Goal: Communication & Community: Answer question/provide support

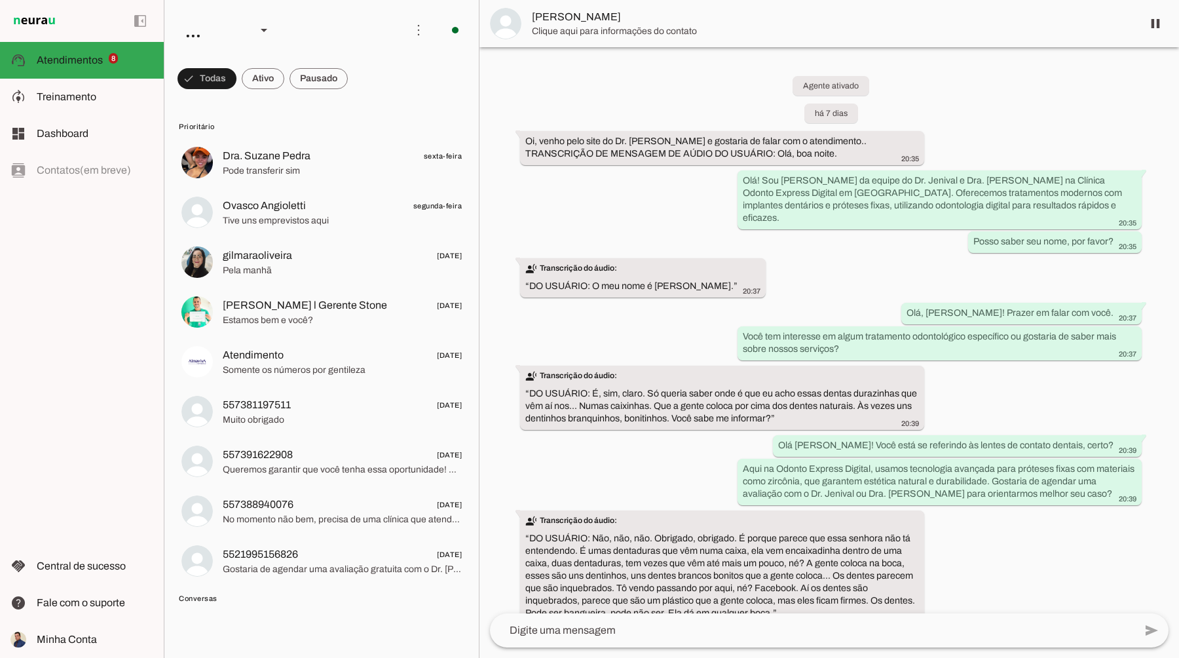
scroll to position [647, 0]
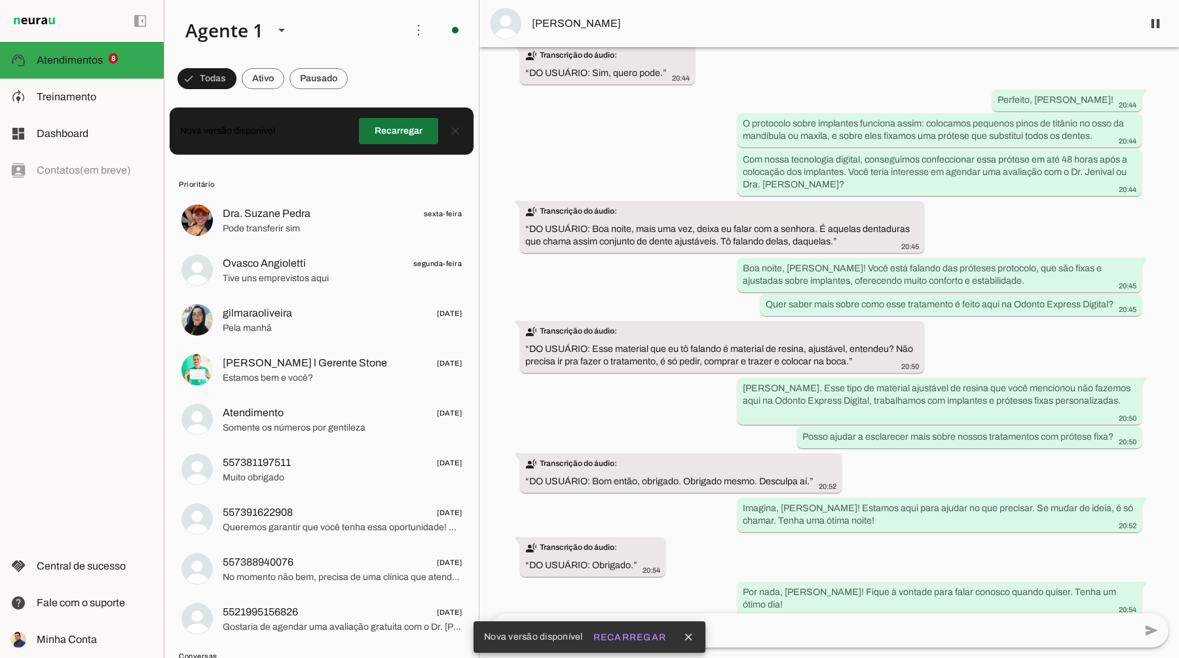
click at [388, 130] on span at bounding box center [398, 130] width 79 height 31
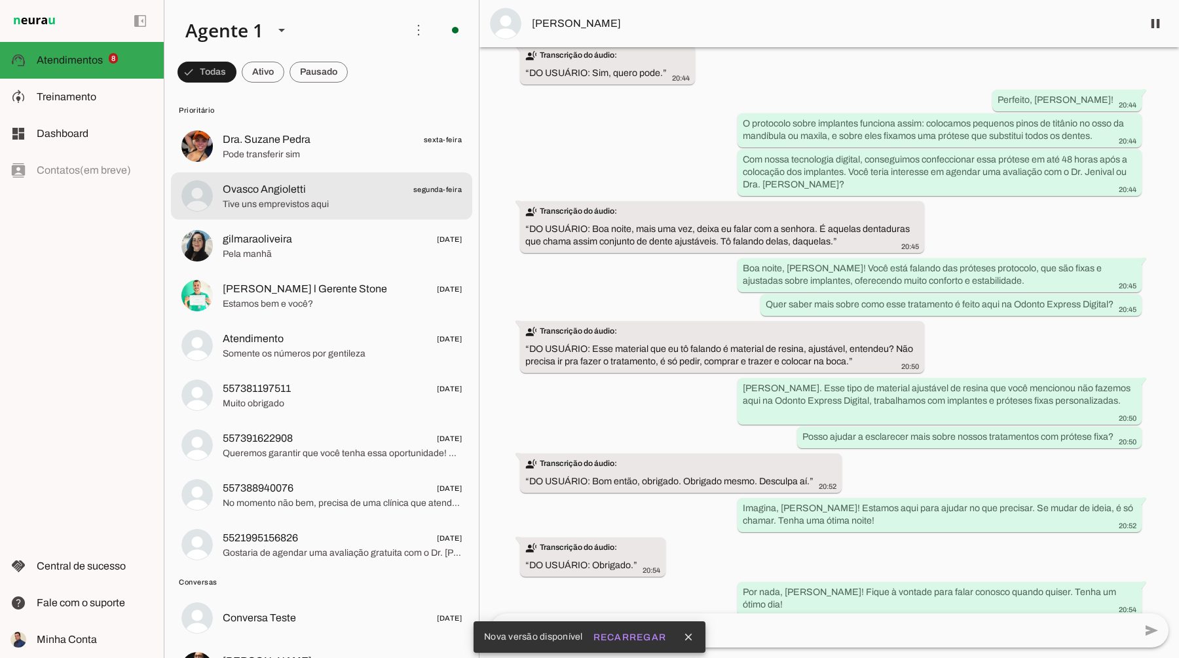
scroll to position [45, 0]
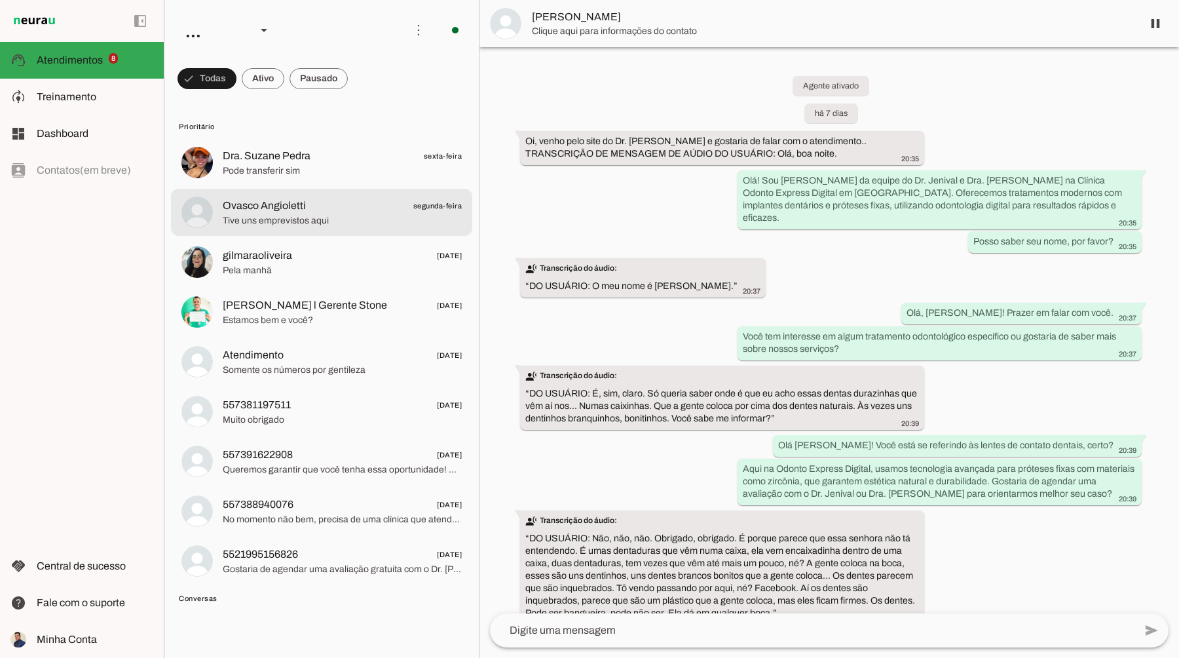
scroll to position [647, 0]
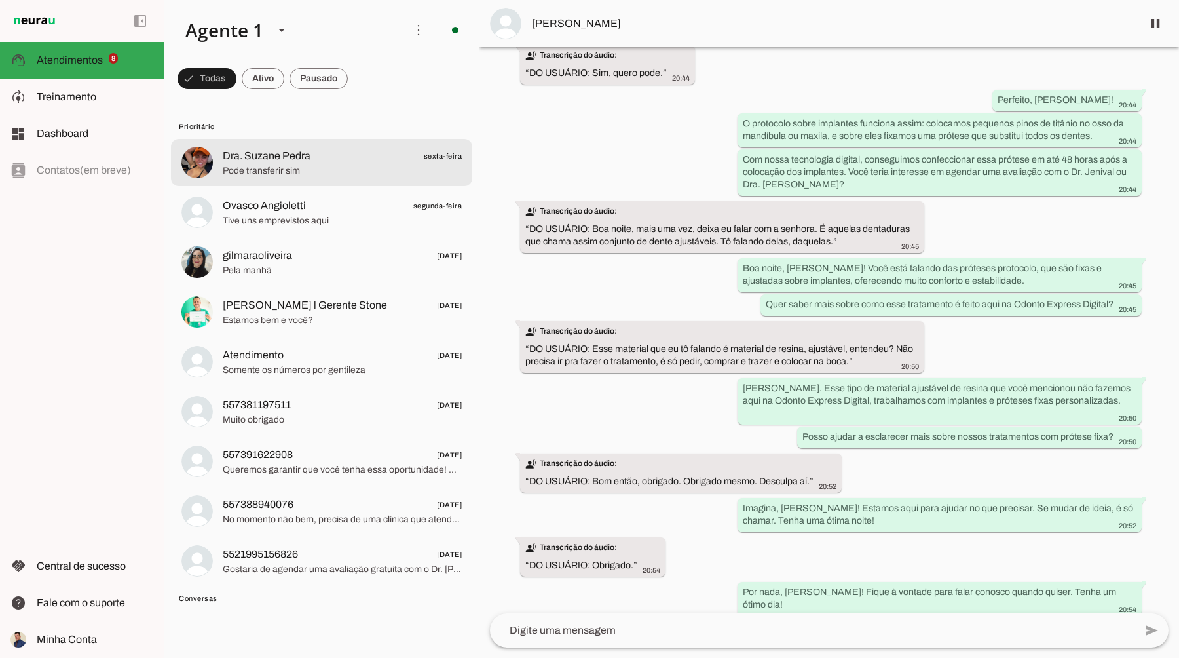
click at [327, 172] on span "Pode transferir sim" at bounding box center [342, 170] width 239 height 13
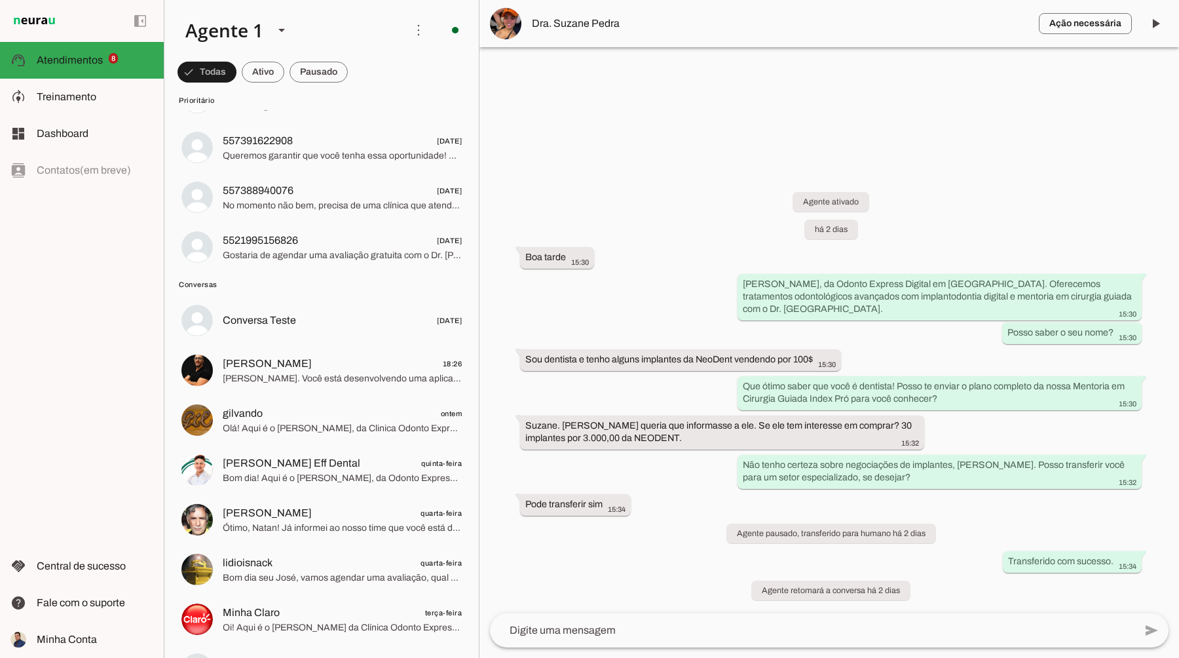
scroll to position [322, 0]
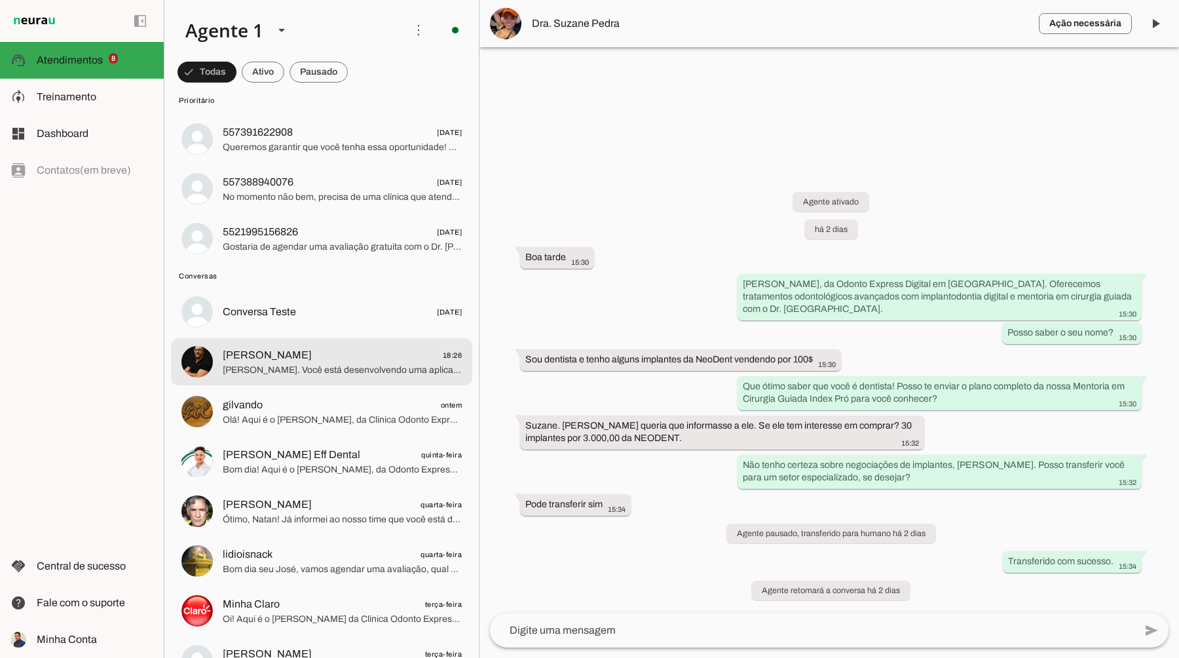
click at [311, 368] on span "[PERSON_NAME]. Você está desenvolvendo uma aplicação para geração de guias cirú…" at bounding box center [342, 370] width 239 height 13
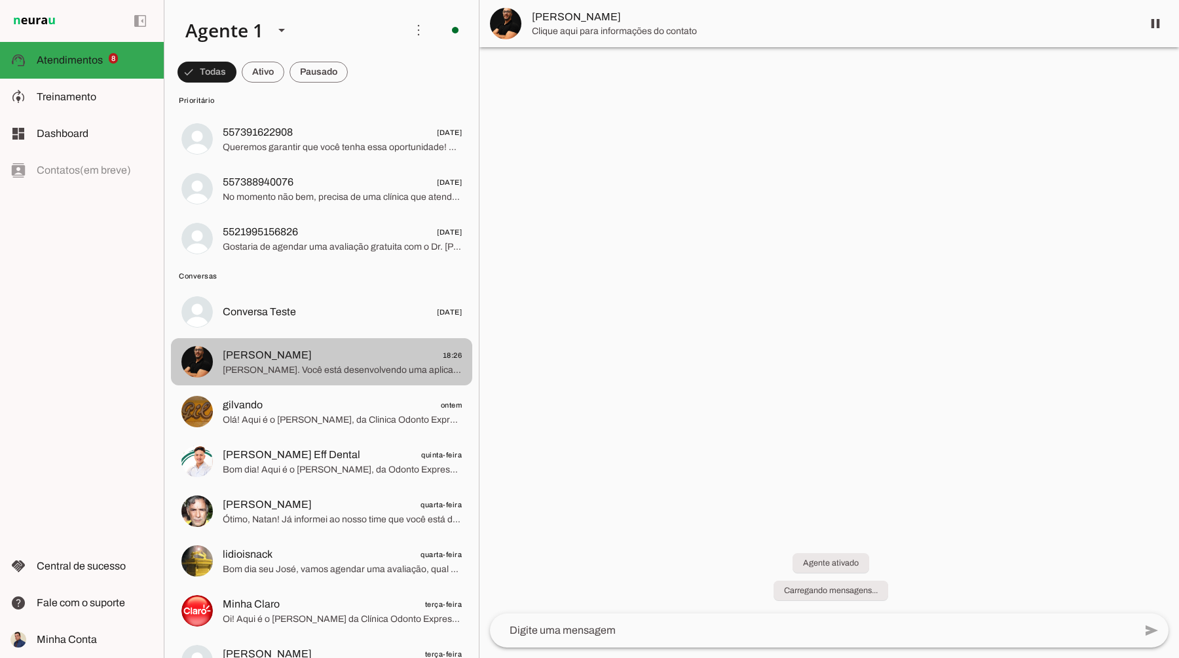
scroll to position [107, 0]
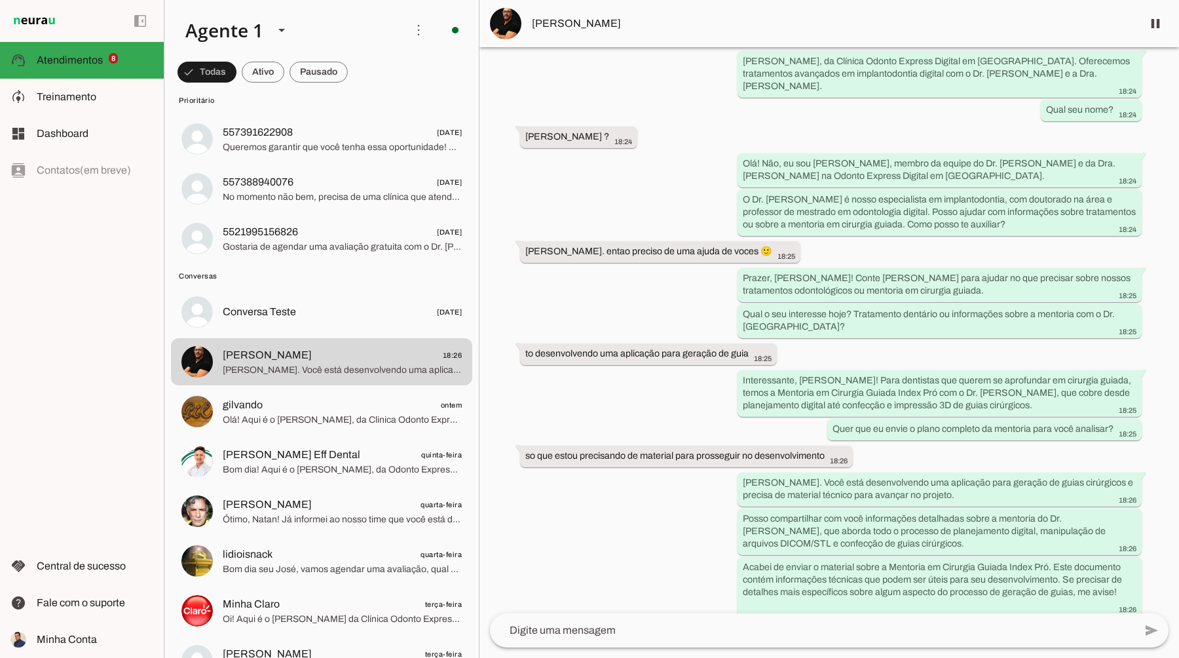
click at [541, 22] on span "[PERSON_NAME]" at bounding box center [832, 24] width 600 height 16
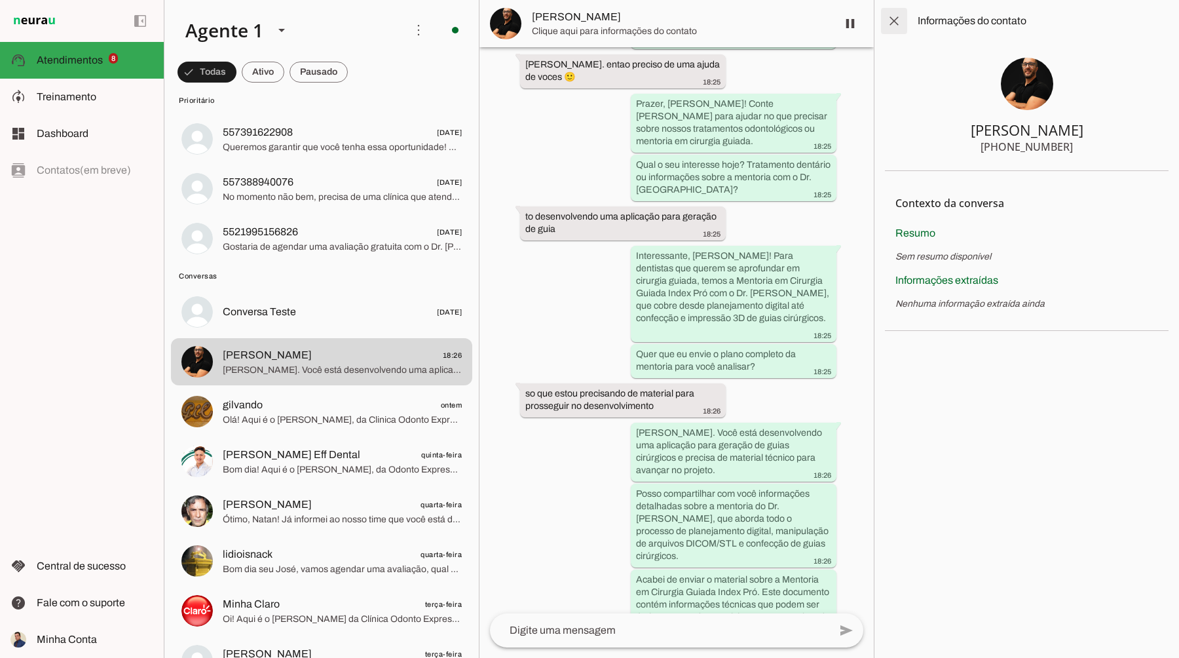
click at [896, 21] on span at bounding box center [894, 20] width 31 height 31
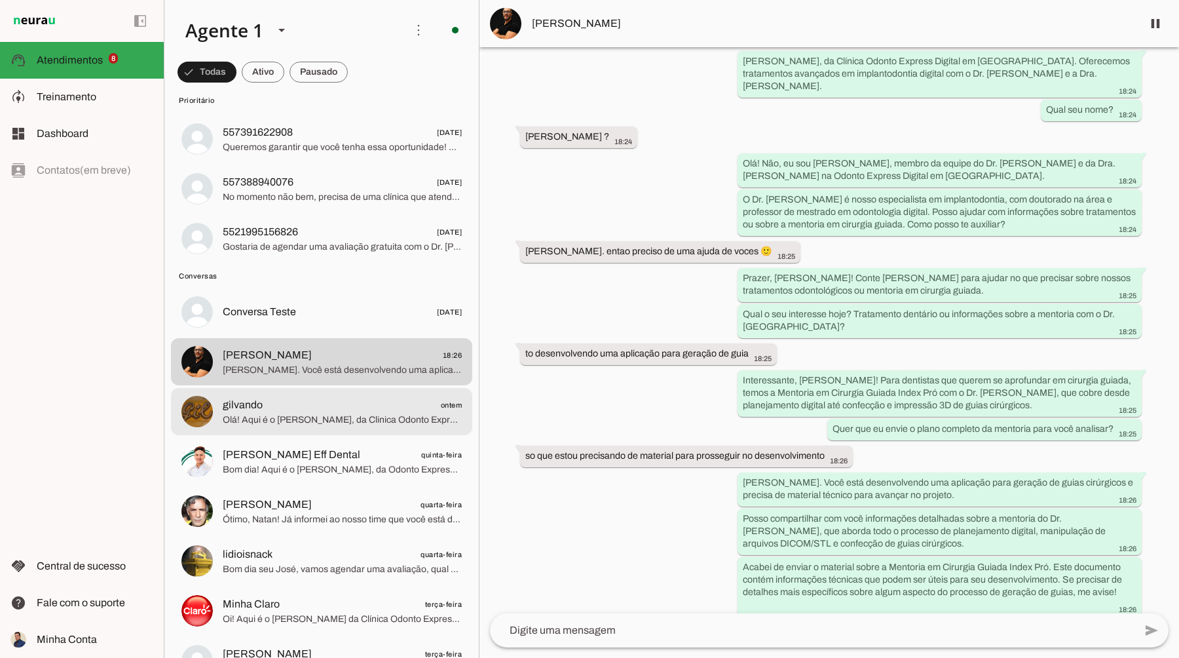
click at [354, 419] on span "Olá! Aqui é o [PERSON_NAME], da Clinica Odonto Express Digital em [GEOGRAPHIC_D…" at bounding box center [342, 419] width 239 height 13
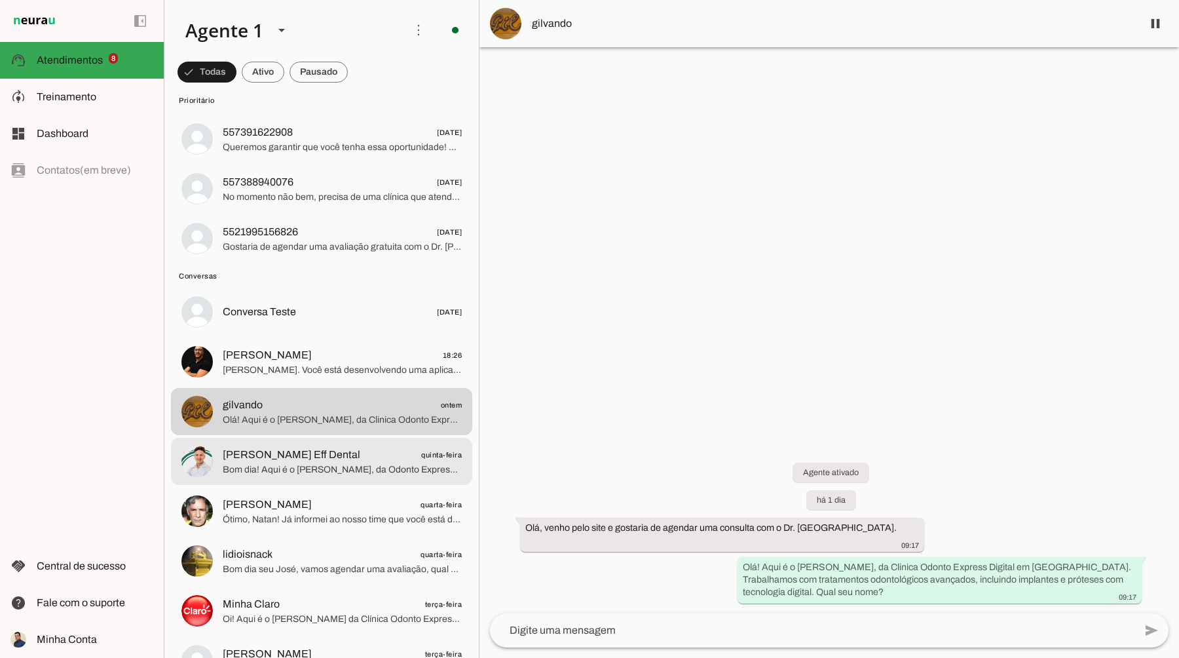
click at [332, 461] on span "[PERSON_NAME] Eff Dental" at bounding box center [292, 455] width 138 height 16
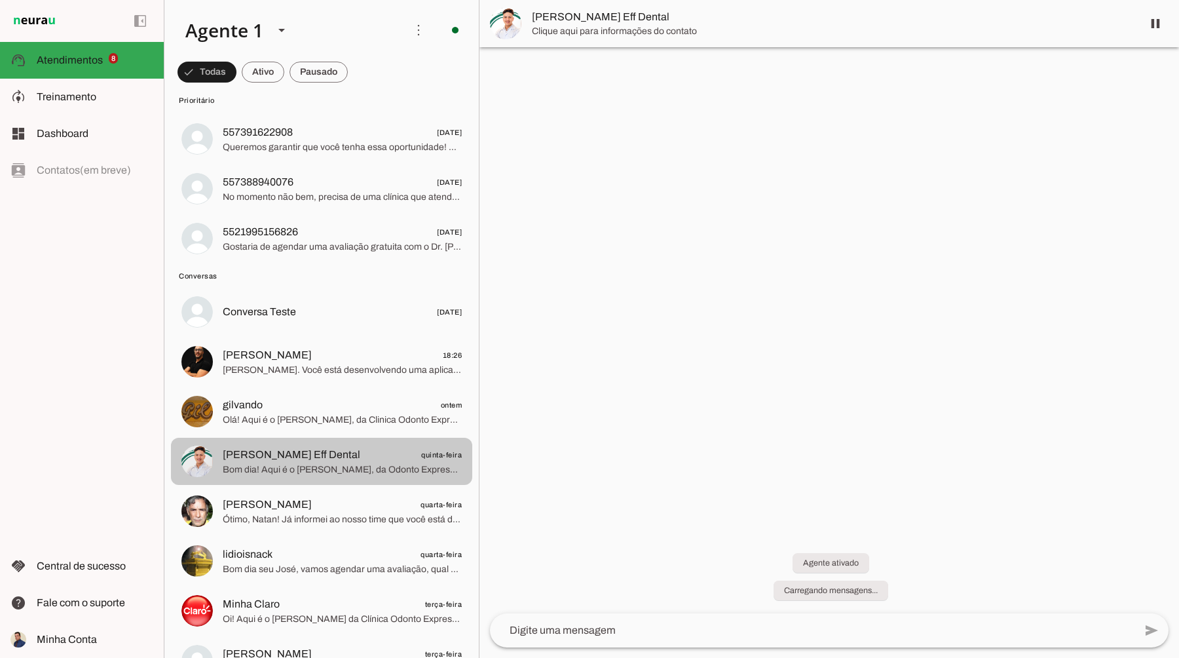
scroll to position [784, 0]
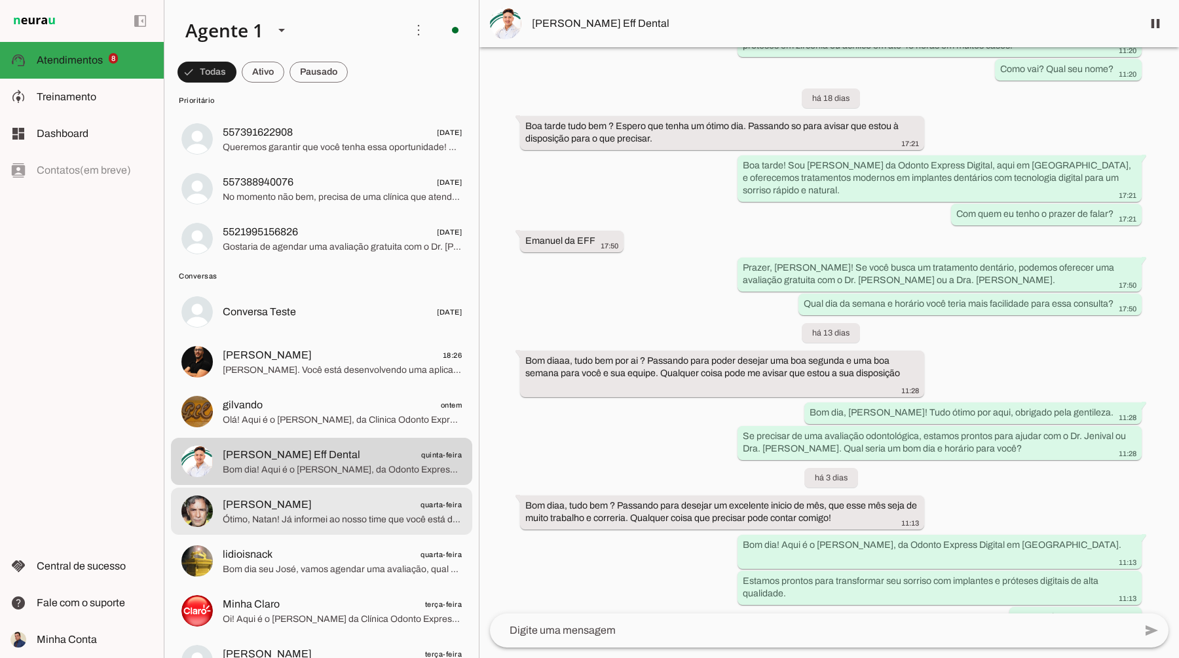
click at [360, 516] on span "Ótimo, Natan! Já informei ao nosso time que você está disponível a partir de te…" at bounding box center [342, 519] width 239 height 13
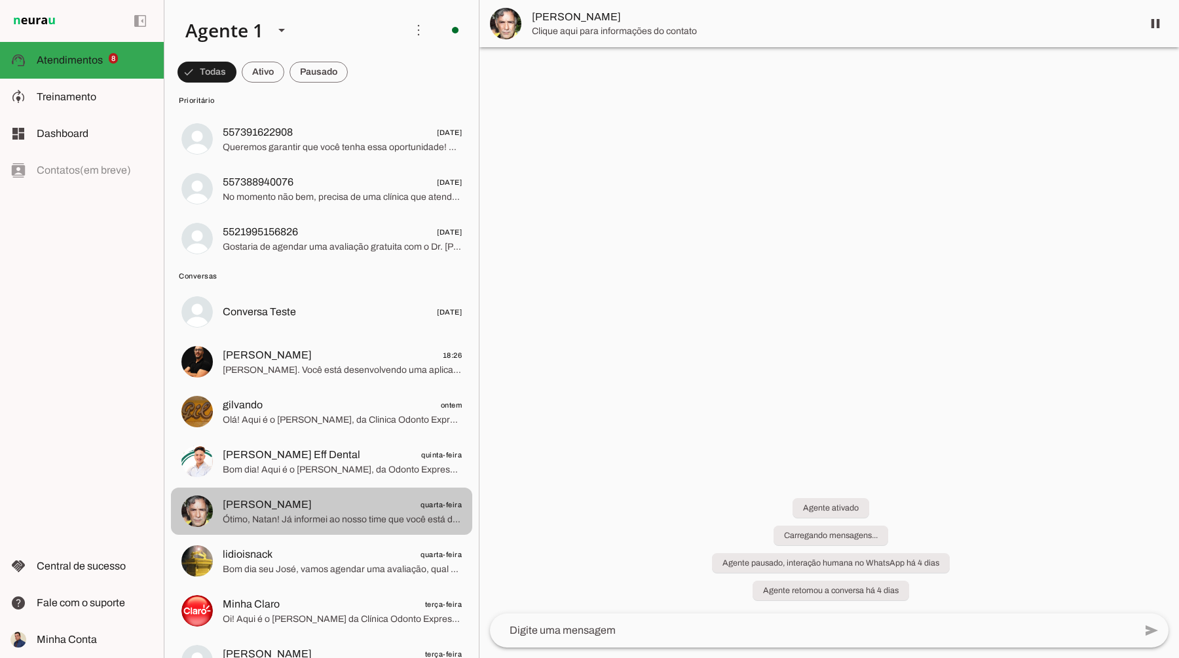
scroll to position [117, 0]
